Goal: Task Accomplishment & Management: Complete application form

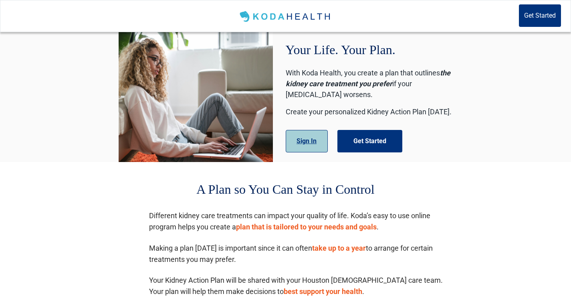
click at [300, 141] on button "Sign In" at bounding box center [307, 141] width 42 height 22
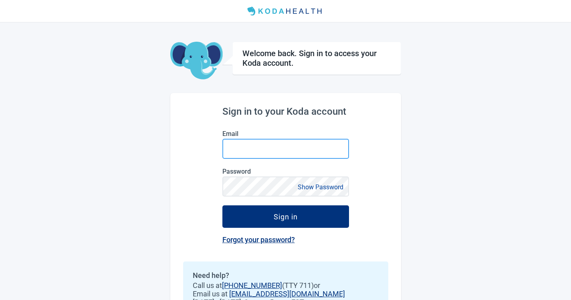
type input "[EMAIL_ADDRESS][DOMAIN_NAME]"
click at [267, 150] on input "[EMAIL_ADDRESS][DOMAIN_NAME]" at bounding box center [286, 149] width 127 height 20
click at [362, 156] on div "Sign in to your Koda account Email [EMAIL_ADDRESS][DOMAIN_NAME] Password Show P…" at bounding box center [285, 214] width 231 height 242
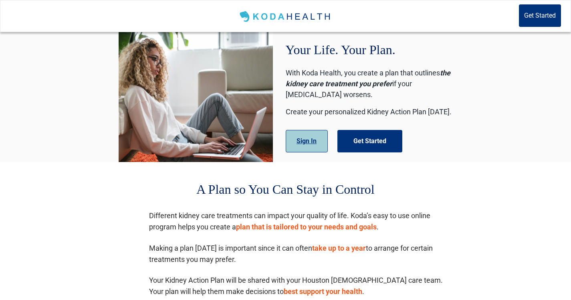
click at [297, 135] on button "Sign In" at bounding box center [307, 141] width 42 height 22
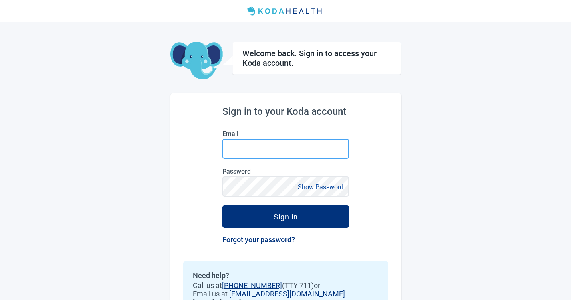
type input "[EMAIL_ADDRESS][DOMAIN_NAME]"
click at [273, 152] on input "[EMAIL_ADDRESS][DOMAIN_NAME]" at bounding box center [286, 149] width 127 height 20
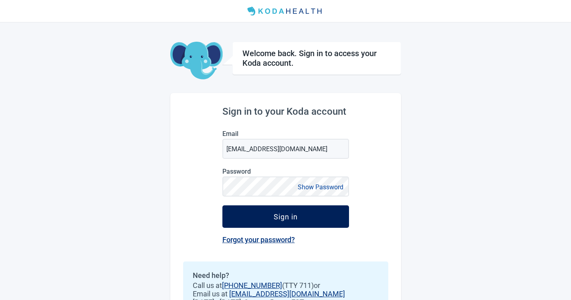
click at [251, 216] on button "Sign in" at bounding box center [286, 216] width 127 height 22
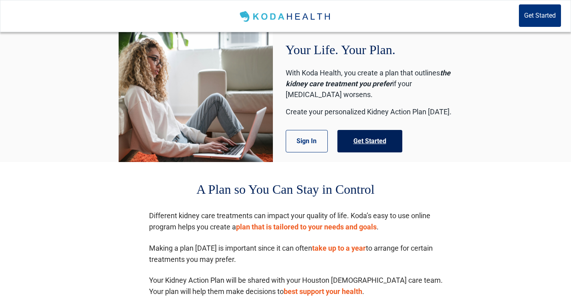
click at [372, 146] on button "Get Started" at bounding box center [370, 141] width 65 height 22
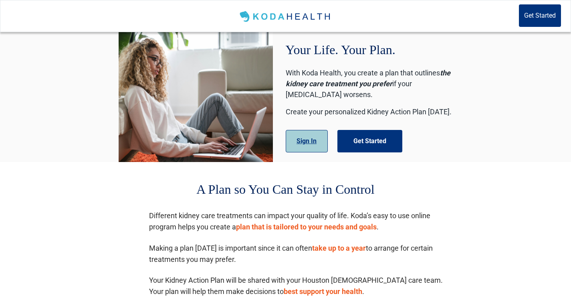
click at [306, 138] on button "Sign In" at bounding box center [307, 141] width 42 height 22
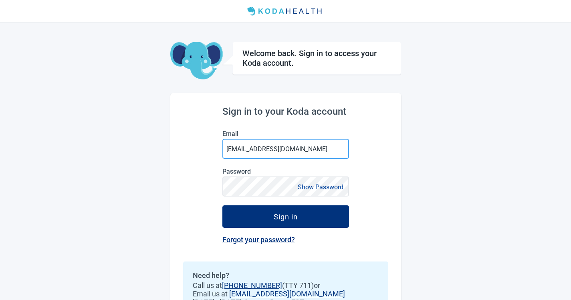
click at [240, 148] on input "[EMAIL_ADDRESS][DOMAIN_NAME]" at bounding box center [286, 149] width 127 height 20
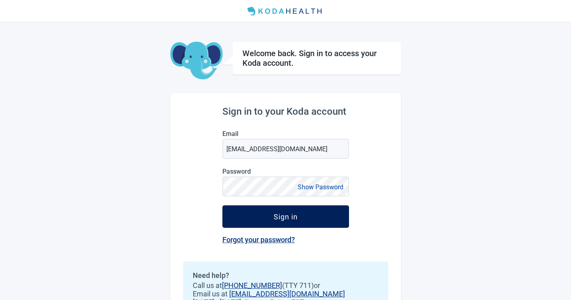
click at [253, 216] on button "Sign in" at bounding box center [286, 216] width 127 height 22
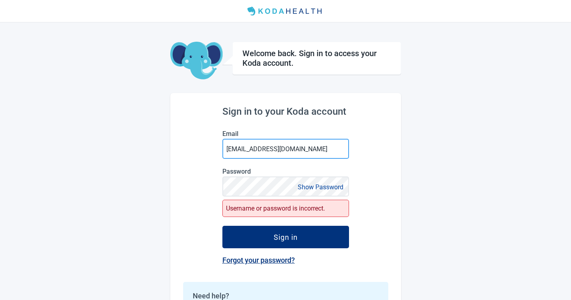
click at [254, 148] on input "[EMAIL_ADDRESS][DOMAIN_NAME]" at bounding box center [286, 149] width 127 height 20
type input "[EMAIL_ADDRESS][DOMAIN_NAME]"
click at [317, 191] on button "Show Password" at bounding box center [320, 187] width 51 height 11
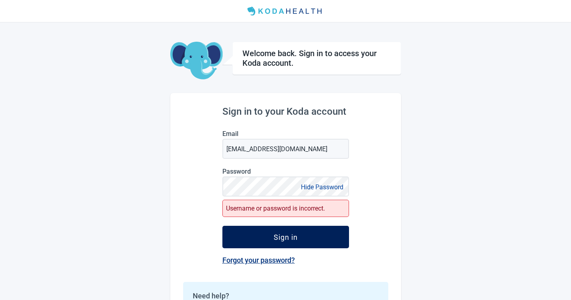
click at [306, 232] on button "Sign in" at bounding box center [286, 237] width 127 height 22
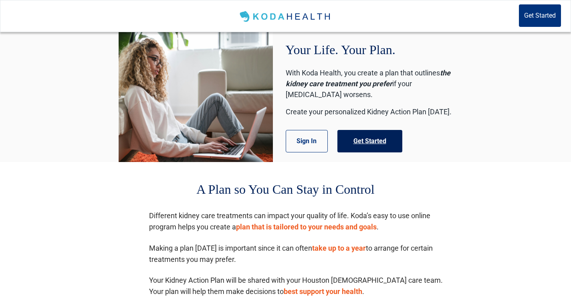
click at [365, 150] on button "Get Started" at bounding box center [370, 141] width 65 height 22
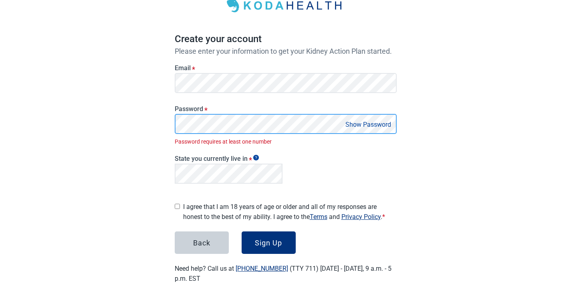
scroll to position [44, 0]
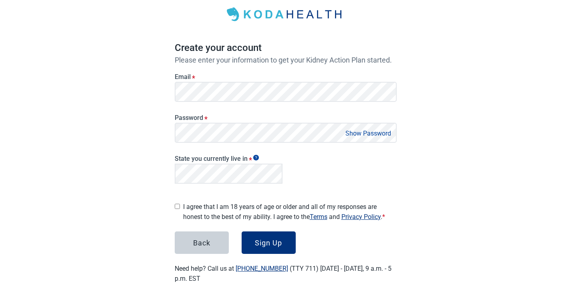
click at [177, 204] on input "I agree that I am 18 years of age or older and all of my responses are honest t…" at bounding box center [177, 206] width 5 height 5
checkbox input "true"
click at [272, 239] on div "Sign Up" at bounding box center [268, 243] width 27 height 8
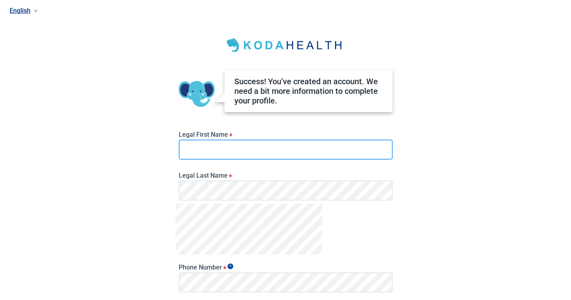
click at [290, 152] on input "Legal First Name *" at bounding box center [286, 150] width 214 height 20
type input "test"
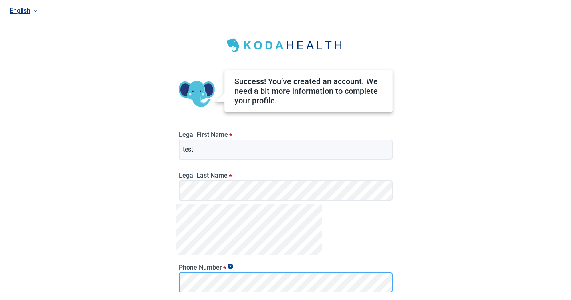
scroll to position [72, 0]
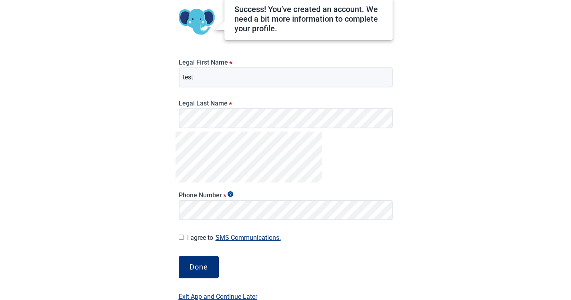
click at [179, 239] on input "I agree to SMS Communications." at bounding box center [181, 237] width 5 height 5
checkbox input "true"
click at [197, 260] on button "Done" at bounding box center [199, 267] width 40 height 22
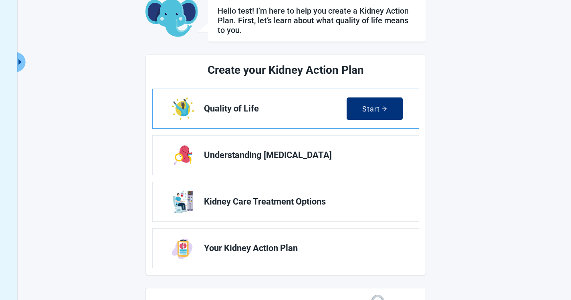
scroll to position [50, 0]
click at [352, 109] on button "Start" at bounding box center [375, 108] width 56 height 22
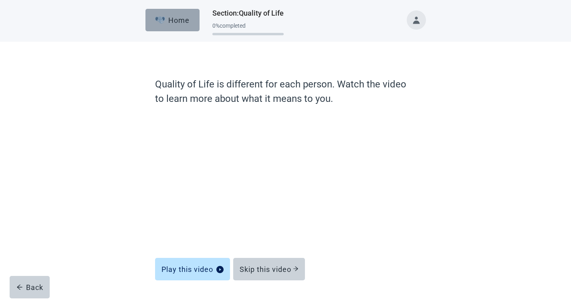
click at [169, 22] on div "Home" at bounding box center [172, 20] width 34 height 8
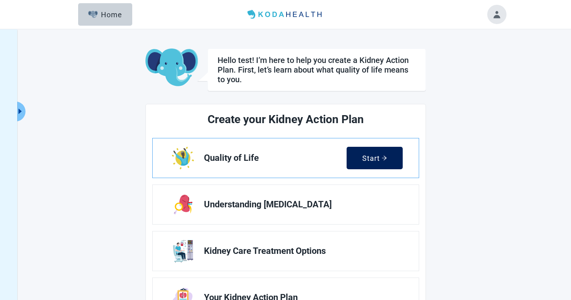
click at [362, 152] on button "Start" at bounding box center [375, 158] width 56 height 22
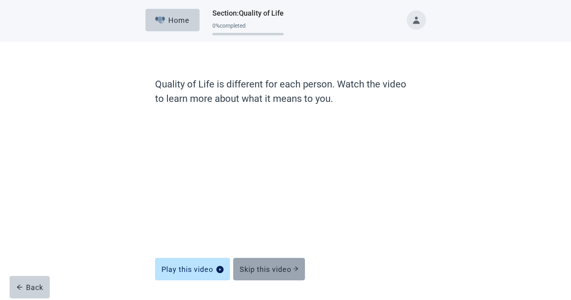
click at [272, 271] on div "Skip this video" at bounding box center [269, 269] width 59 height 8
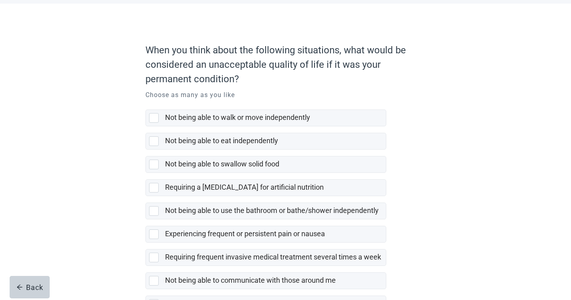
scroll to position [97, 0]
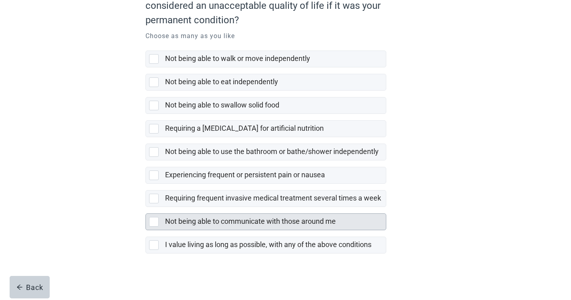
click at [242, 215] on div "Not being able to communicate with those around me" at bounding box center [275, 222] width 221 height 16
click at [146, 207] on input "Not being able to communicate with those around me" at bounding box center [146, 207] width 0 height 0
checkbox input "true"
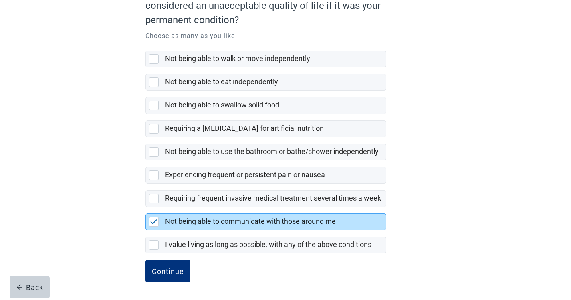
click at [175, 259] on form "When you think about the following situations, what would be considered an unac…" at bounding box center [286, 140] width 281 height 320
click at [168, 269] on div "Continue" at bounding box center [168, 271] width 32 height 8
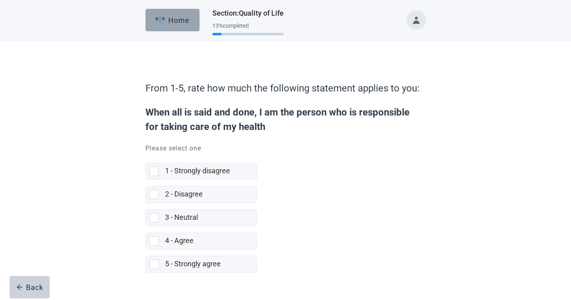
click at [182, 15] on button "Home" at bounding box center [173, 20] width 54 height 22
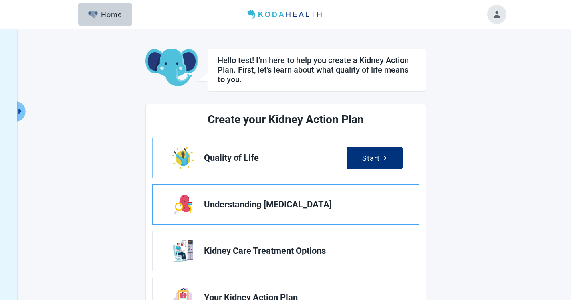
scroll to position [70, 0]
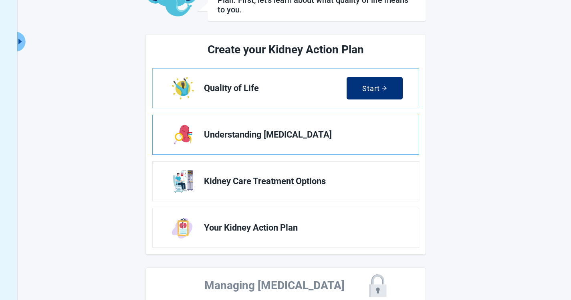
click at [251, 135] on span "Understanding [MEDICAL_DATA]" at bounding box center [300, 135] width 192 height 10
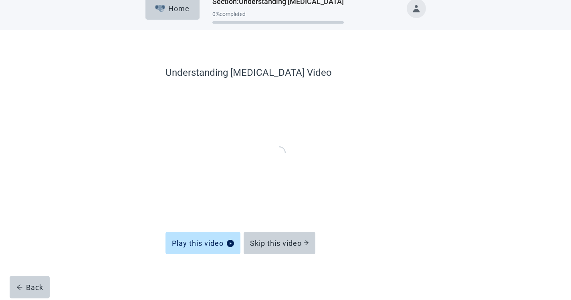
scroll to position [9, 0]
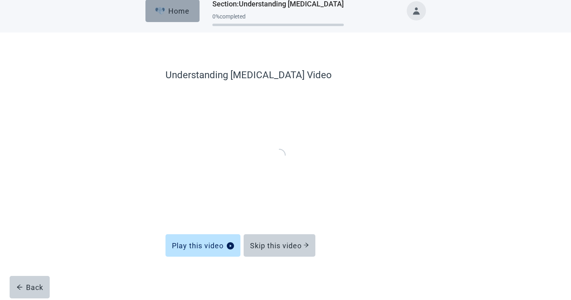
click at [162, 11] on img "button" at bounding box center [160, 10] width 10 height 7
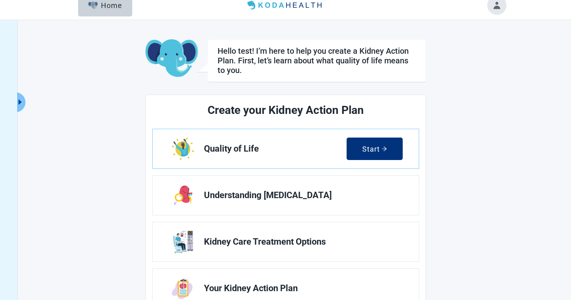
click at [31, 100] on div "Hello test! I’m here to help you create a Kidney Action Plan. First, let’s lear…" at bounding box center [285, 203] width 571 height 366
click at [26, 102] on div "Hello test! I’m here to help you create a Kidney Action Plan. First, let’s lear…" at bounding box center [285, 203] width 571 height 366
click at [20, 102] on icon "caret-right" at bounding box center [19, 101] width 3 height 5
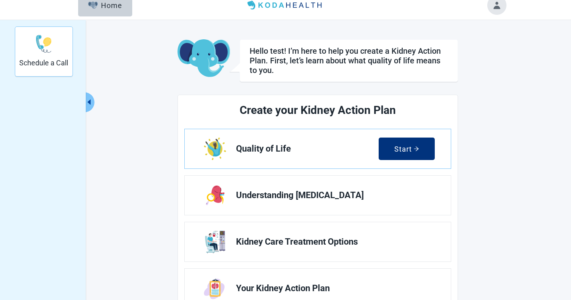
click at [38, 51] on img "Schedule a Call" at bounding box center [43, 43] width 19 height 19
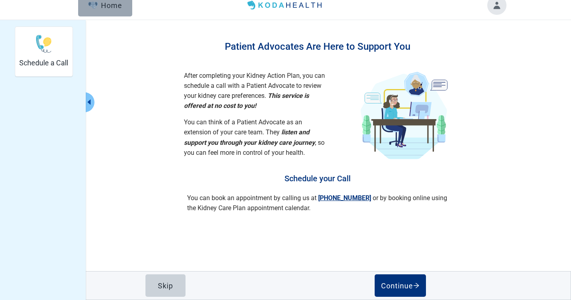
click at [103, 12] on button "Home" at bounding box center [105, 5] width 54 height 22
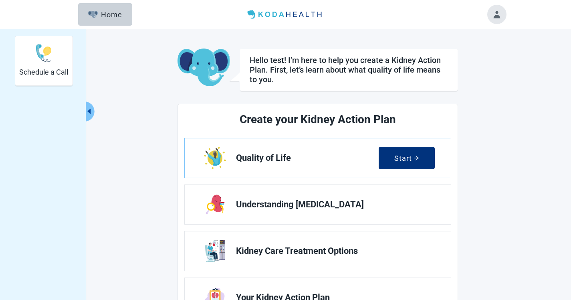
scroll to position [92, 0]
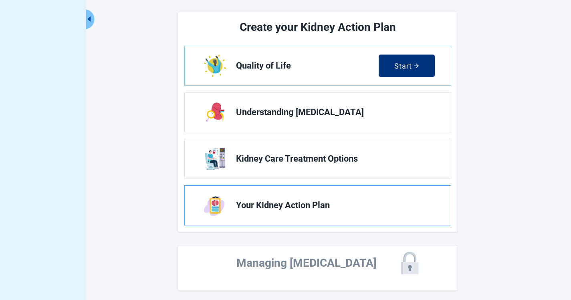
click at [338, 198] on link "Your Kidney Action Plan" at bounding box center [318, 205] width 266 height 39
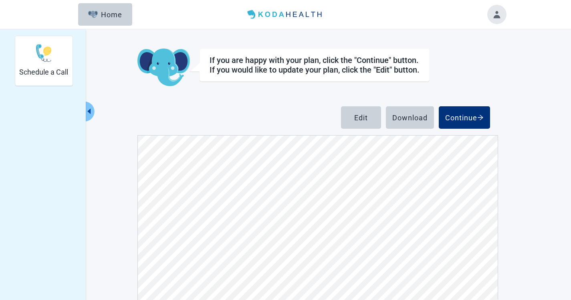
scroll to position [1034, 0]
click at [111, 14] on div "Home" at bounding box center [105, 14] width 34 height 8
